Goal: Check status: Check status

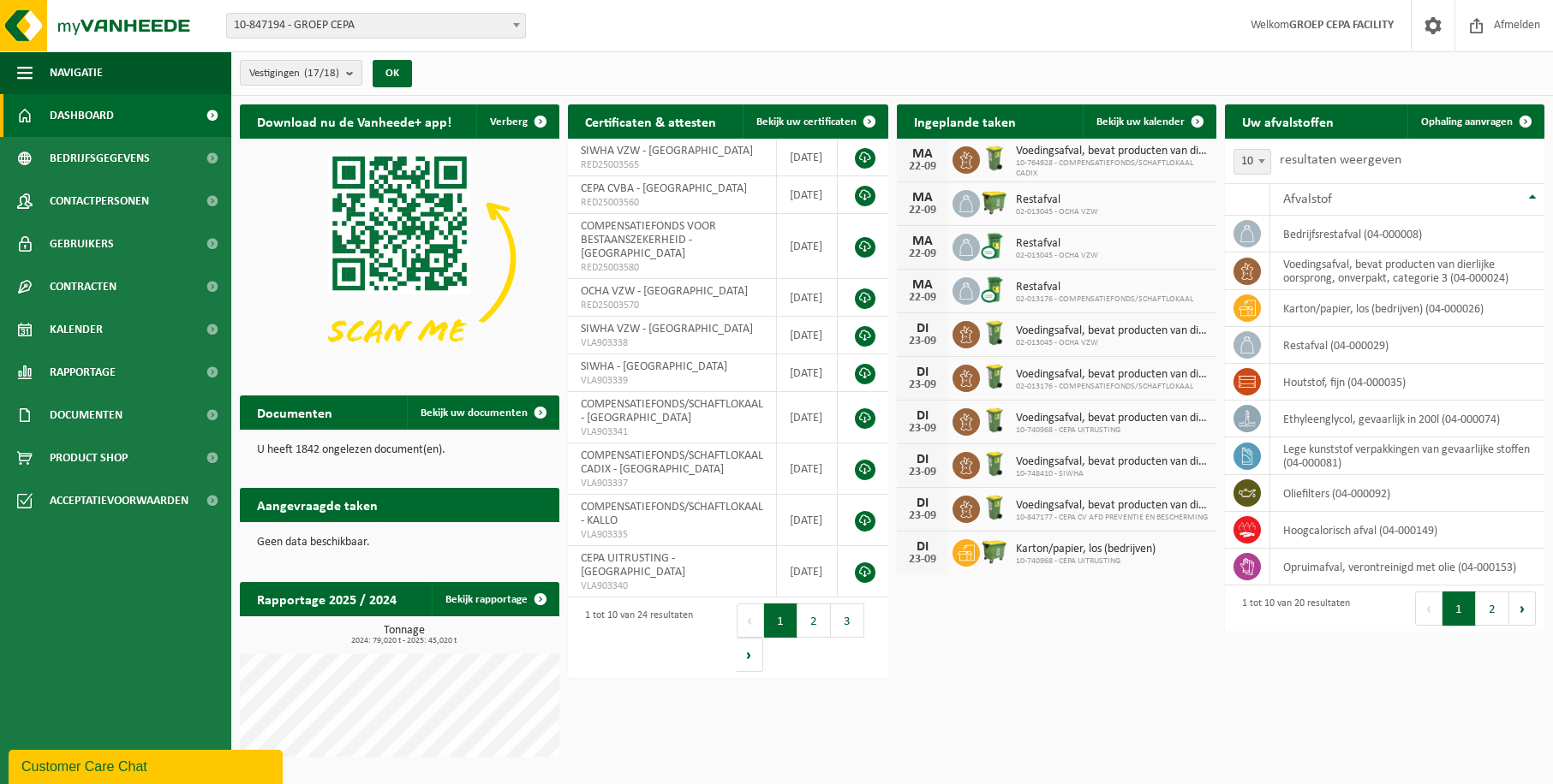
click at [356, 72] on b "submit" at bounding box center [354, 72] width 16 height 24
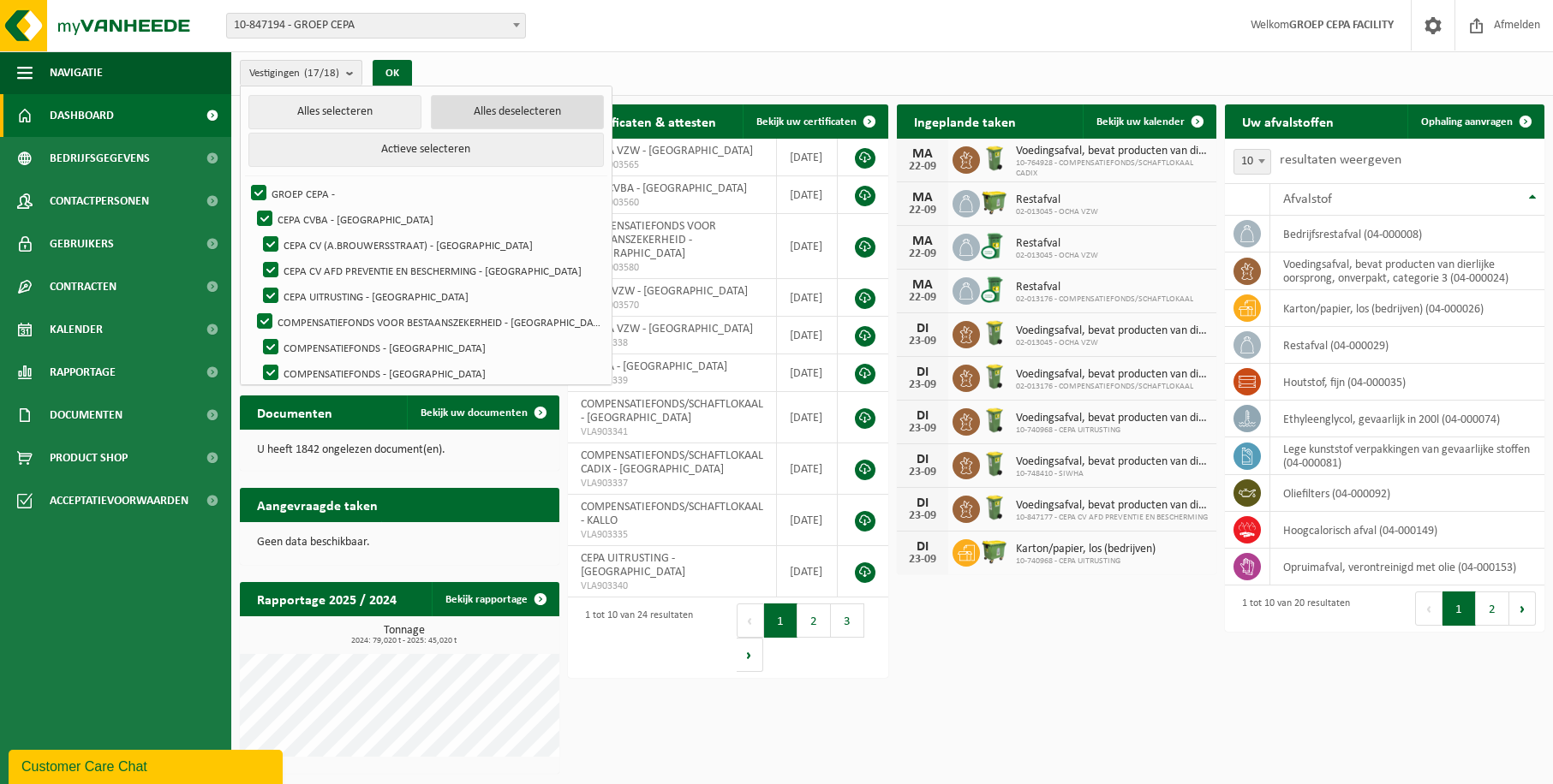
click at [482, 105] on button "Alles deselecteren" at bounding box center [517, 111] width 173 height 34
checkbox input "false"
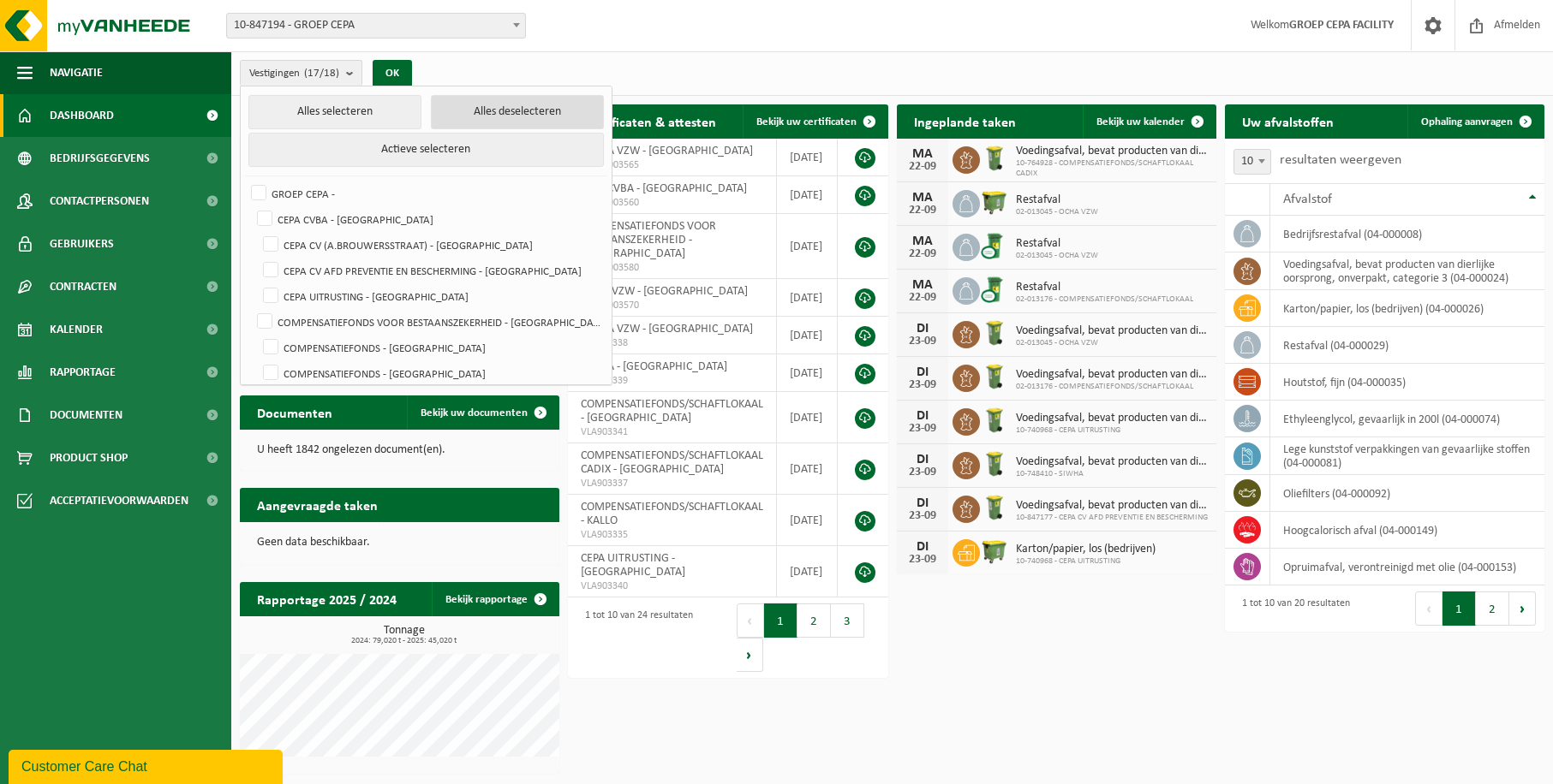
checkbox input "false"
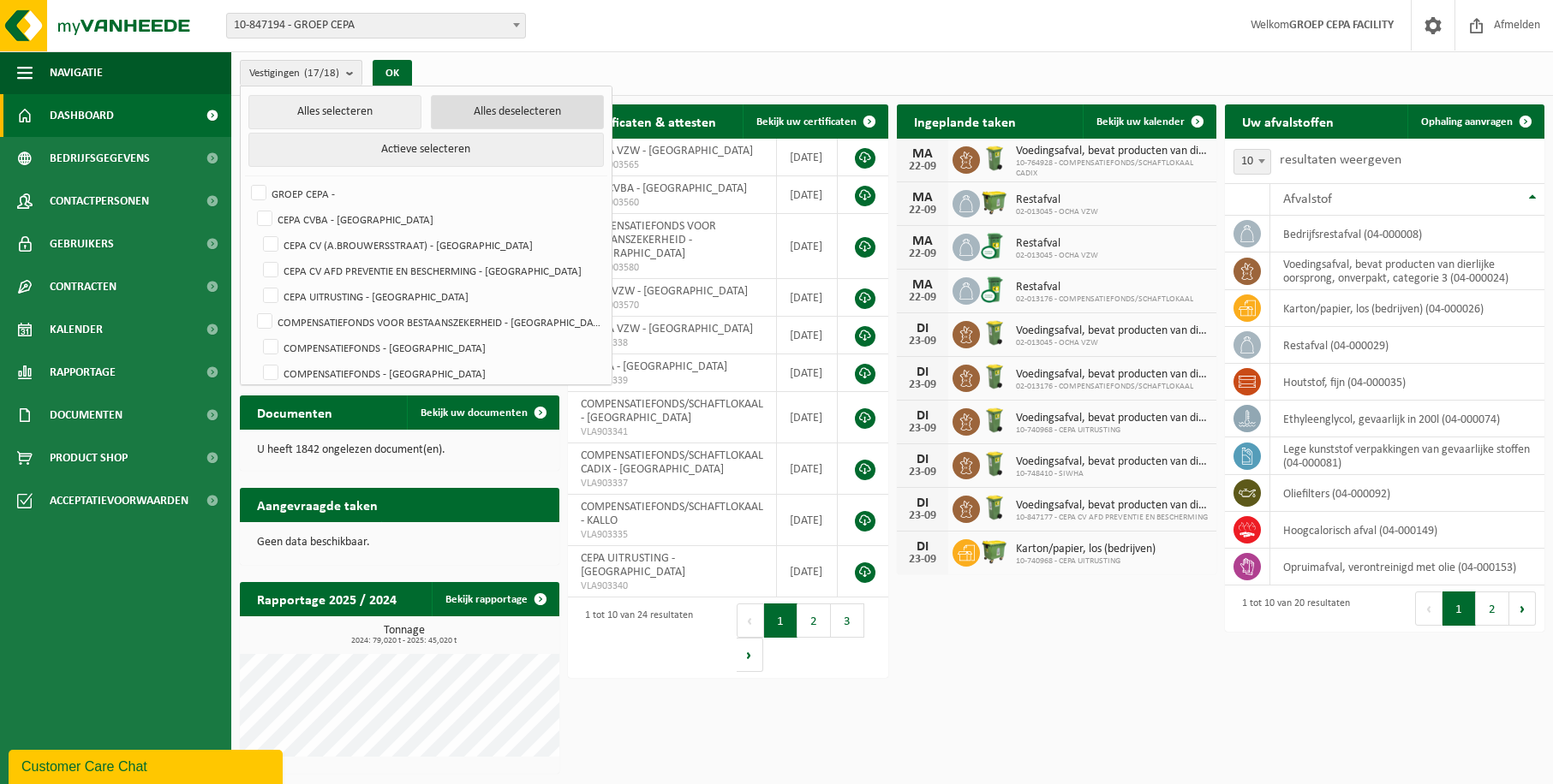
checkbox input "false"
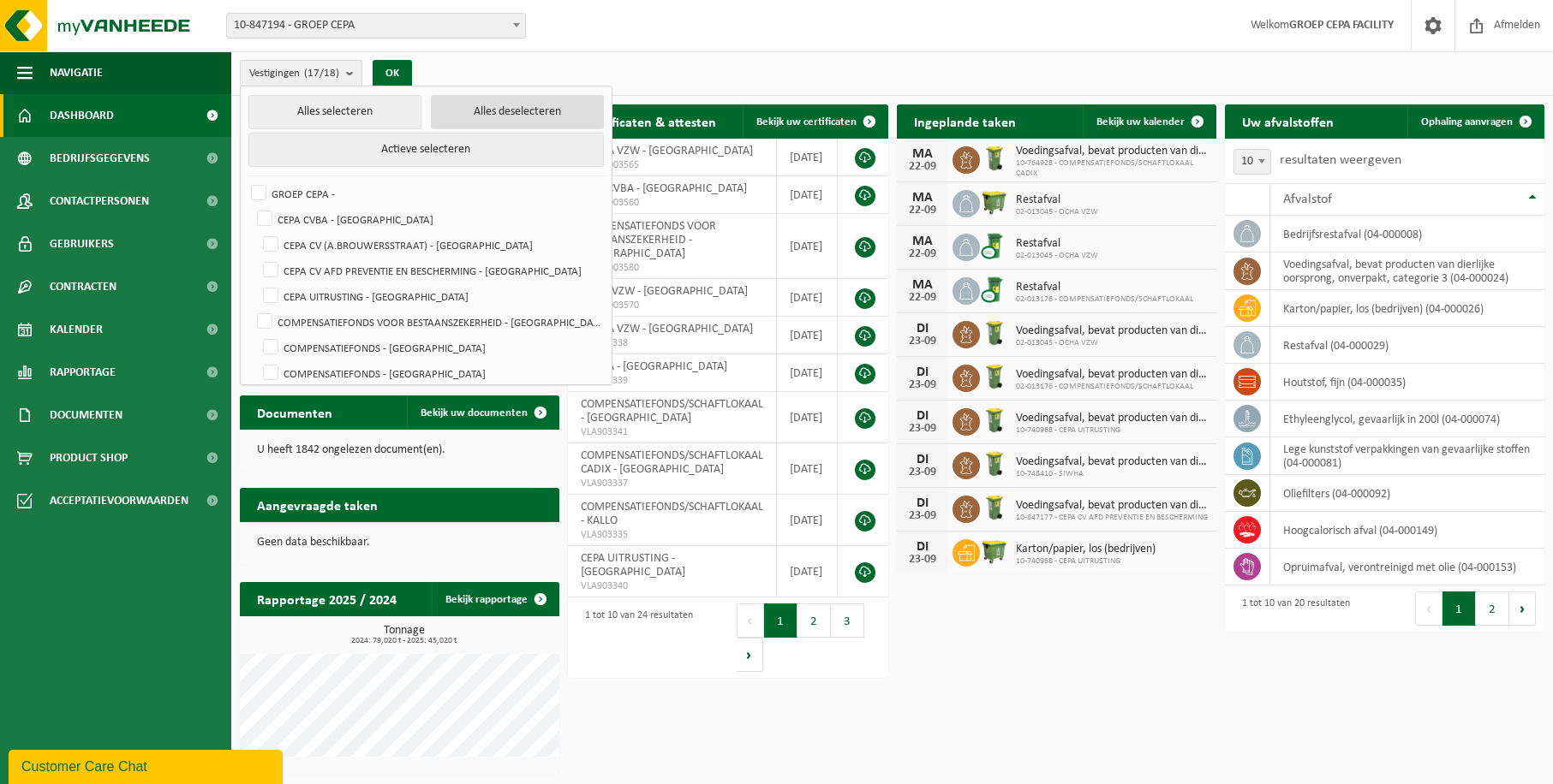
checkbox input "false"
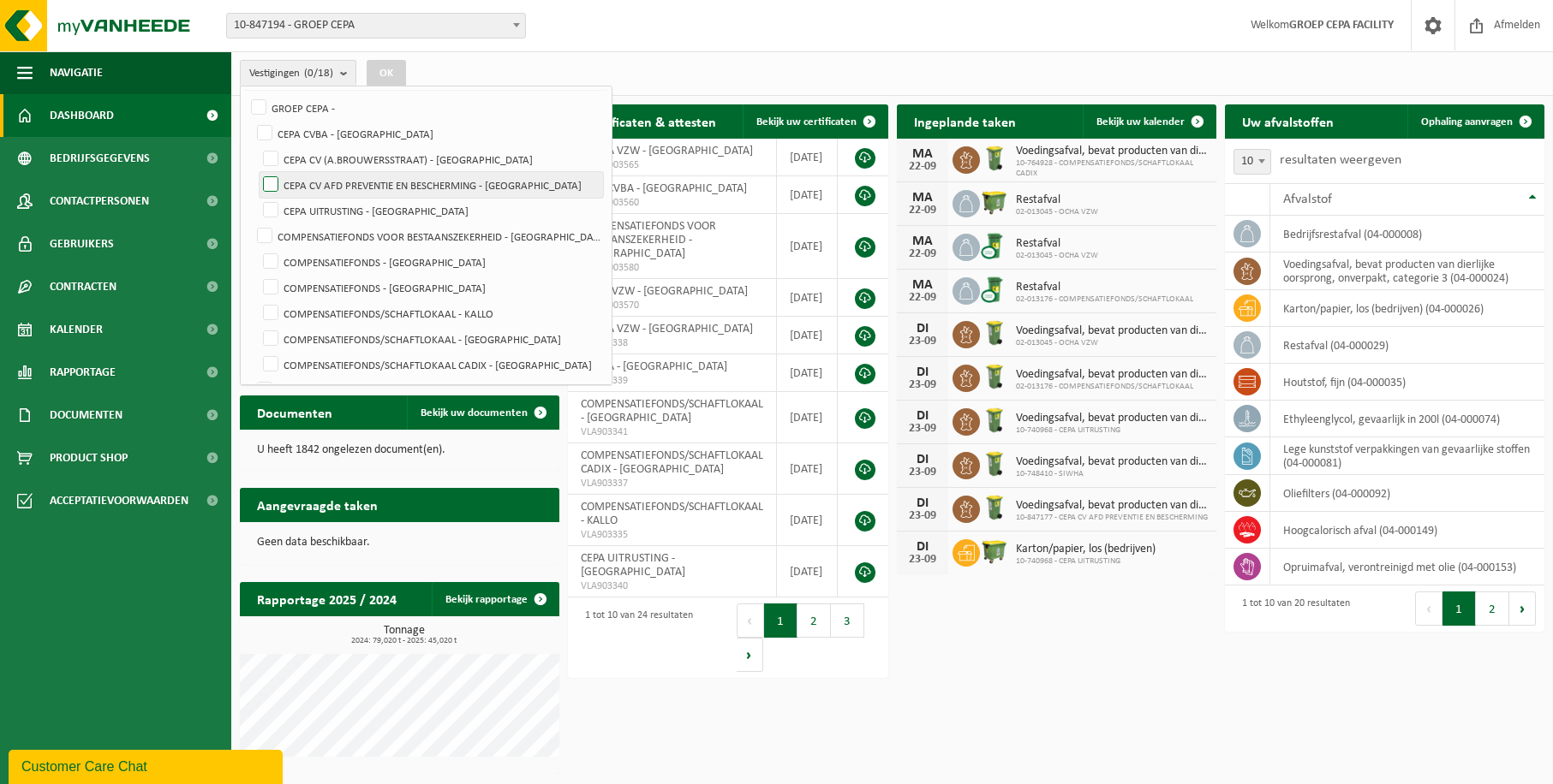
scroll to position [171, 0]
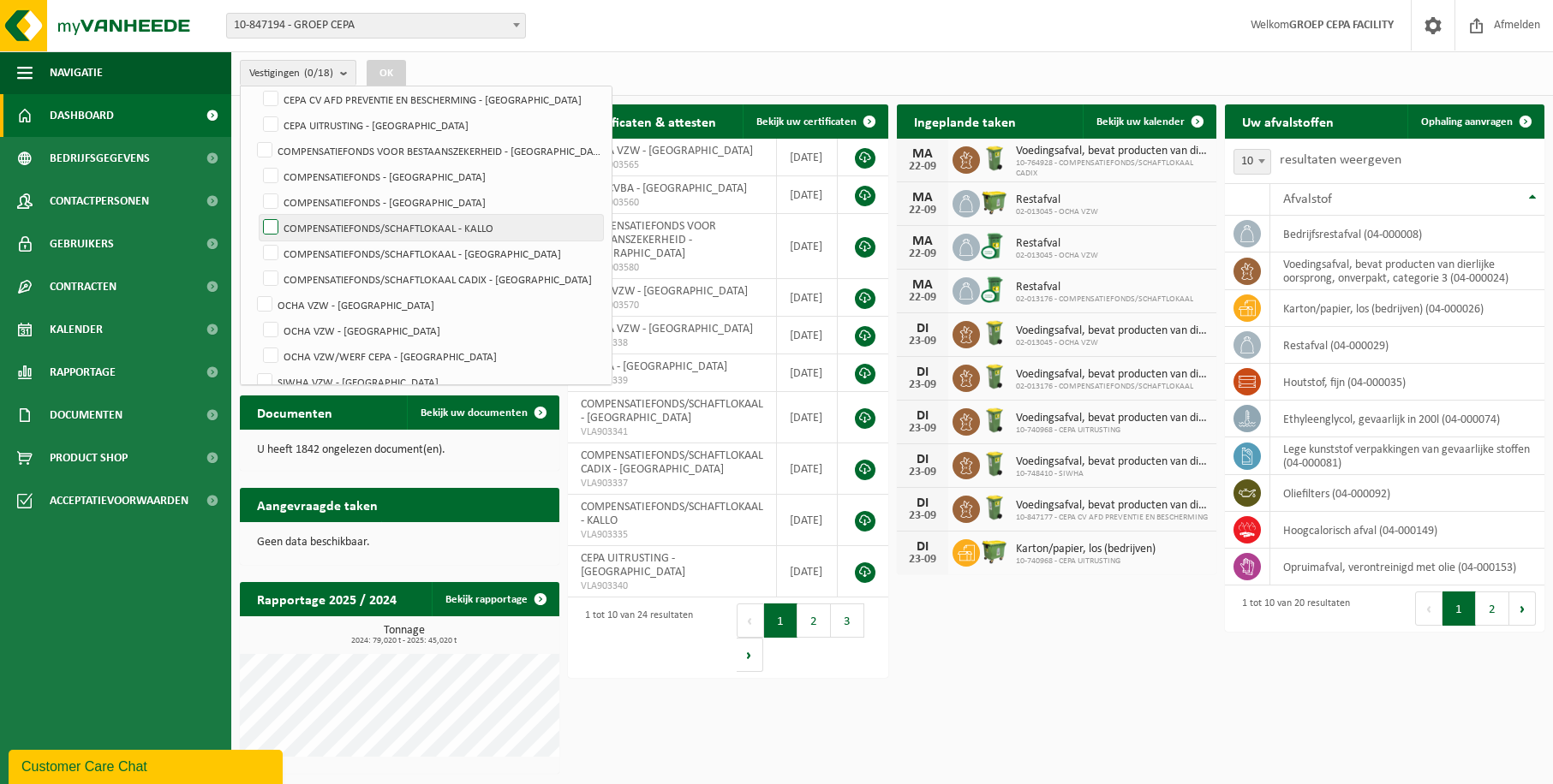
click at [458, 232] on label "COMPENSATIEFONDS/SCHAFTLOKAAL - KALLO" at bounding box center [431, 227] width 344 height 25
click at [257, 215] on input "COMPENSATIEFONDS/SCHAFTLOKAAL - KALLO" at bounding box center [256, 214] width 1 height 1
checkbox input "true"
click at [385, 67] on button "OK" at bounding box center [386, 73] width 39 height 27
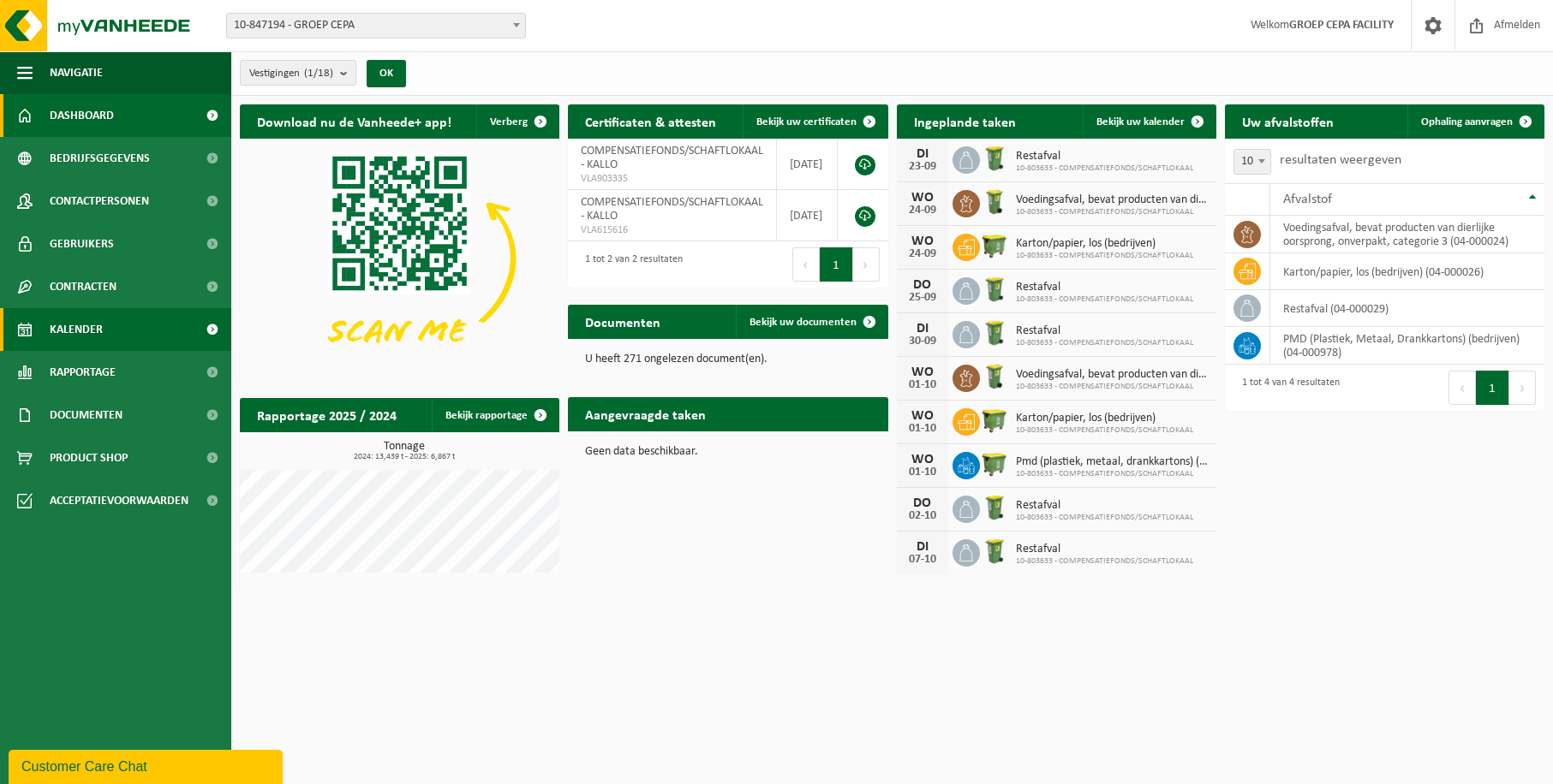
click at [83, 328] on span "Kalender" at bounding box center [76, 329] width 53 height 43
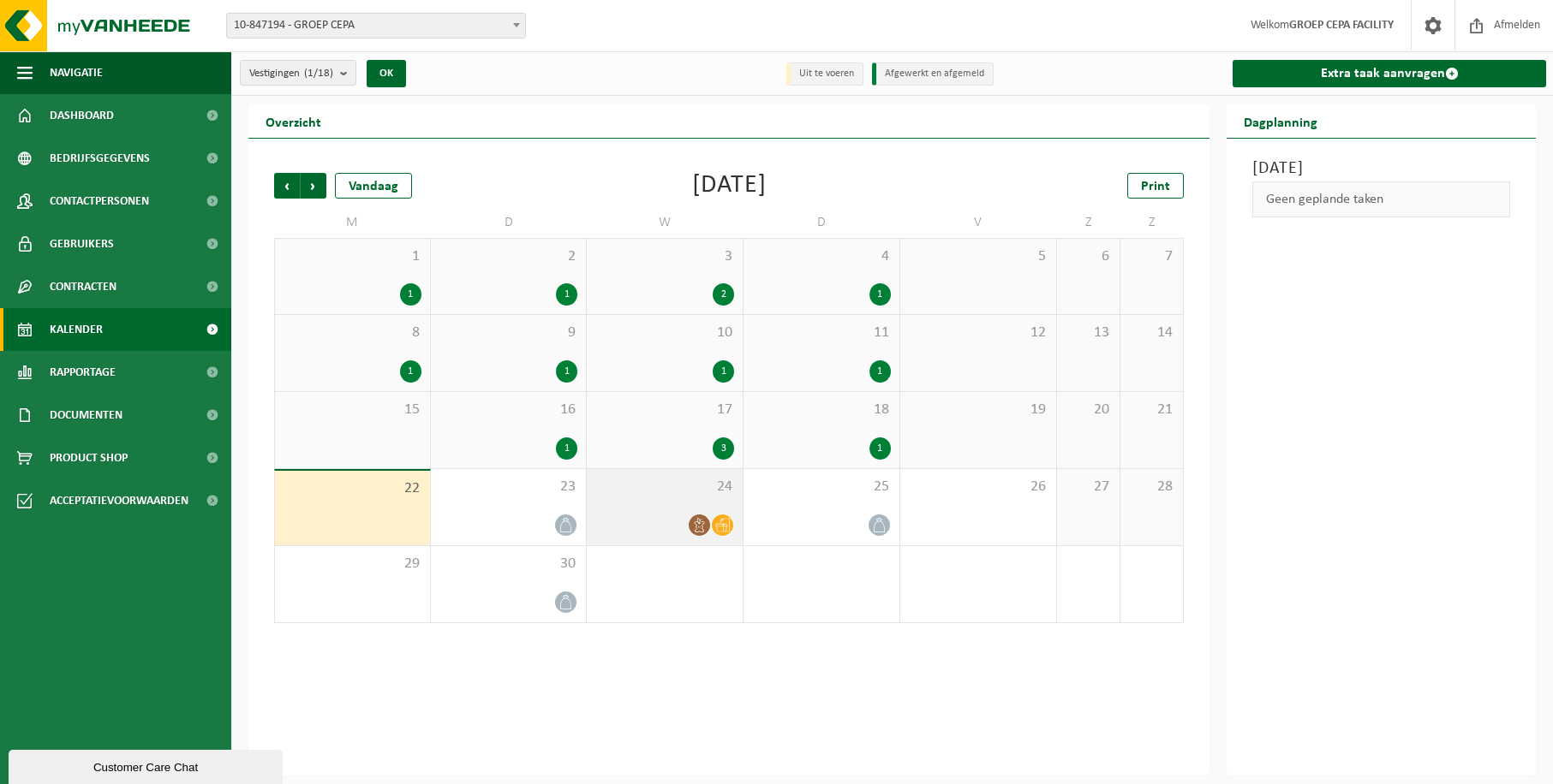
click at [629, 512] on div "24" at bounding box center [664, 506] width 156 height 76
